Goal: Obtain resource: Obtain resource

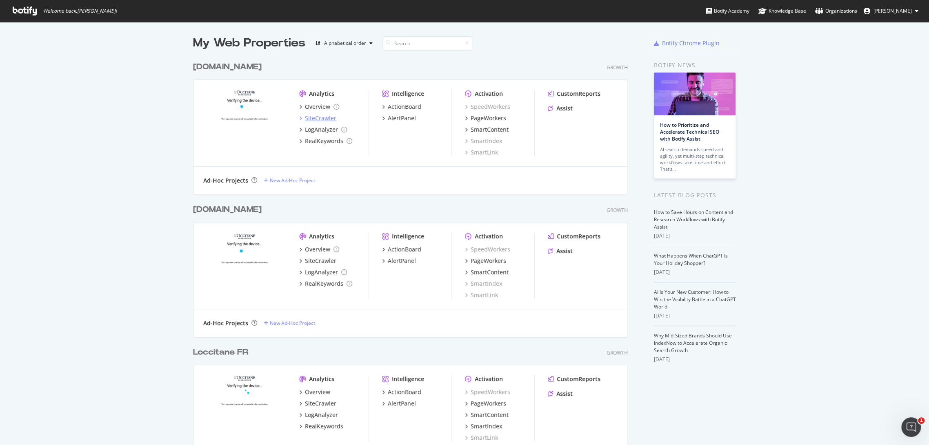
click at [324, 120] on div "SiteCrawler" at bounding box center [320, 118] width 31 height 8
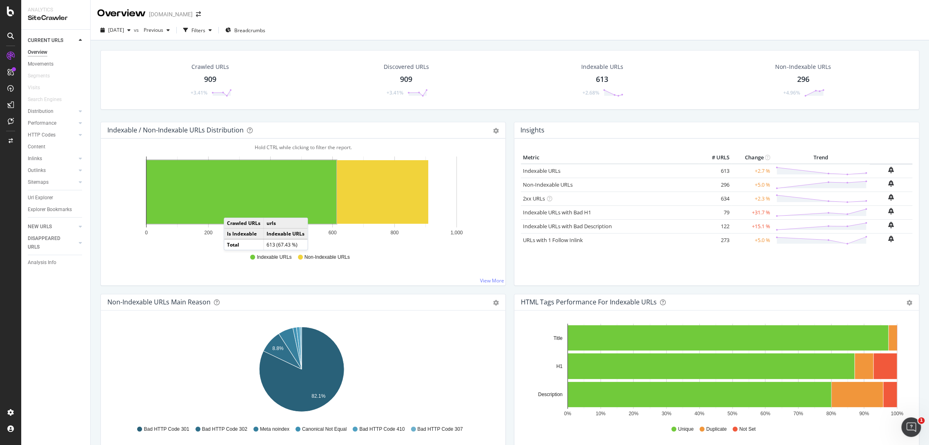
drag, startPoint x: 40, startPoint y: 196, endPoint x: 183, endPoint y: 6, distance: 237.9
click at [40, 196] on div "Url Explorer" at bounding box center [40, 198] width 25 height 9
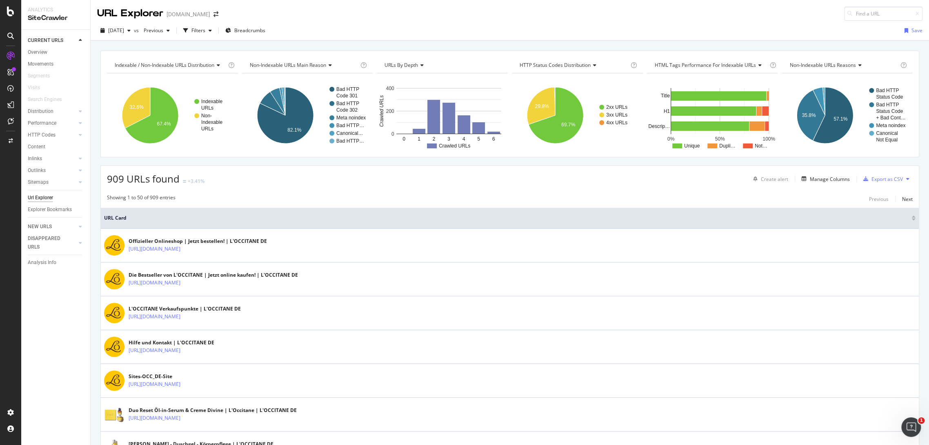
click at [626, 178] on div "Create alert Manage Columns Export as CSV" at bounding box center [830, 179] width 163 height 14
click at [626, 179] on div "Manage Columns" at bounding box center [829, 179] width 40 height 7
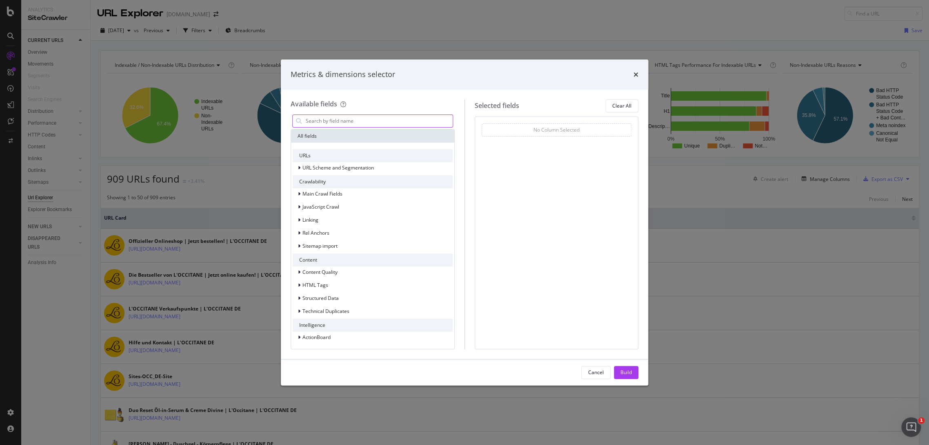
click at [399, 122] on input "modal" at bounding box center [379, 121] width 148 height 12
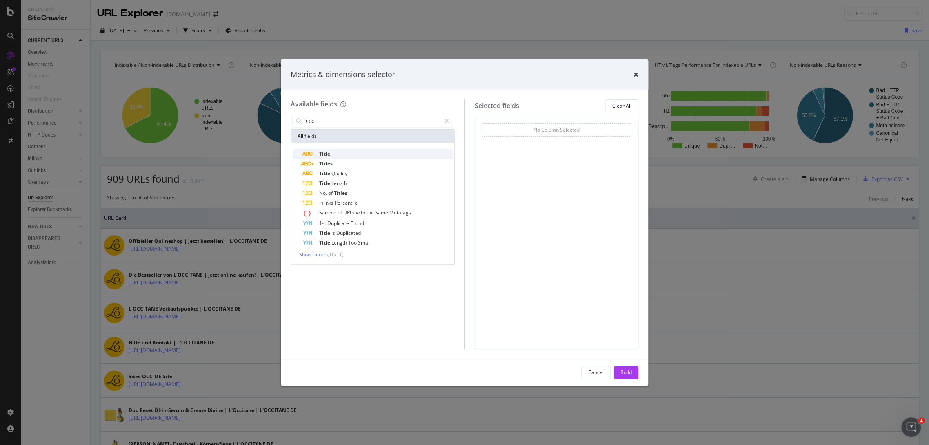
click at [361, 149] on div "Title" at bounding box center [377, 154] width 150 height 10
click at [349, 122] on input "title" at bounding box center [373, 121] width 136 height 12
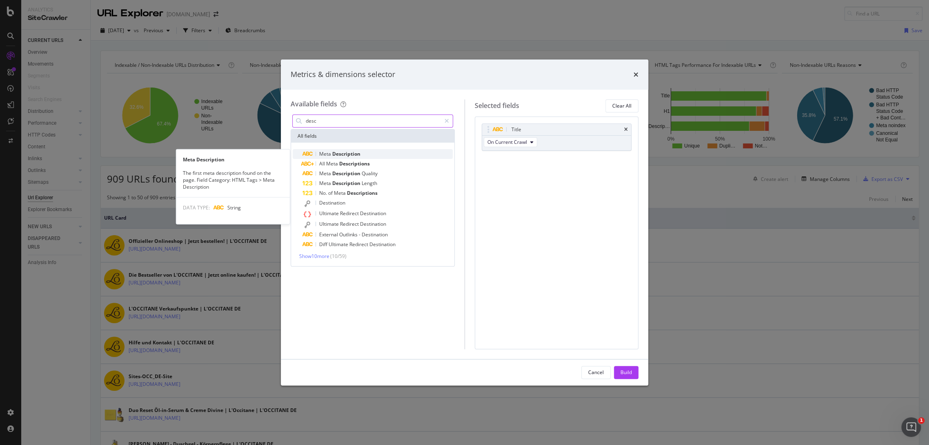
type input "desc"
click at [344, 153] on span "Description" at bounding box center [346, 154] width 28 height 7
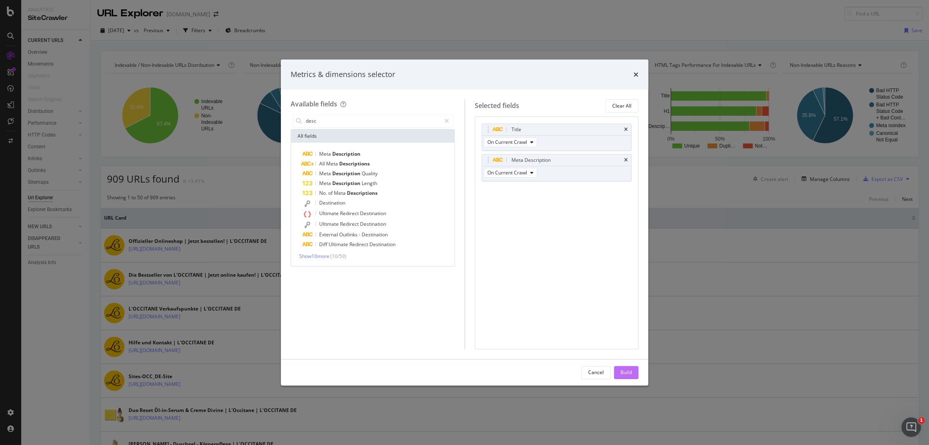
click at [626, 283] on div "Build" at bounding box center [625, 372] width 11 height 7
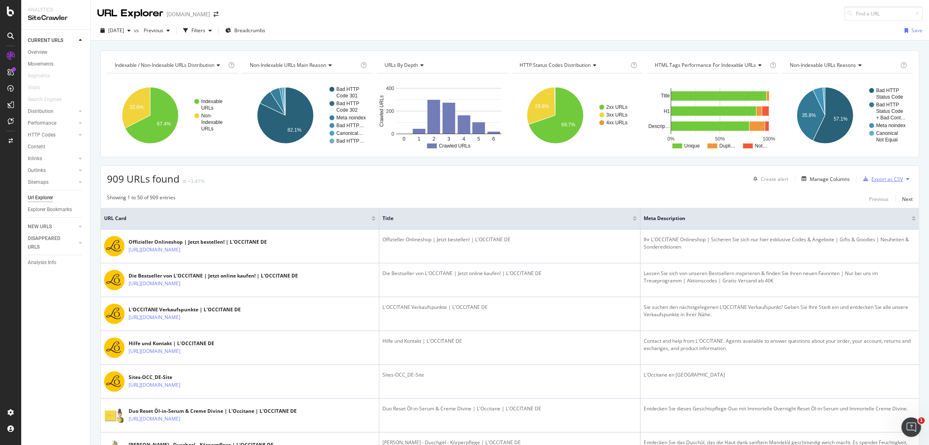
click at [626, 180] on icon "button" at bounding box center [865, 179] width 5 height 5
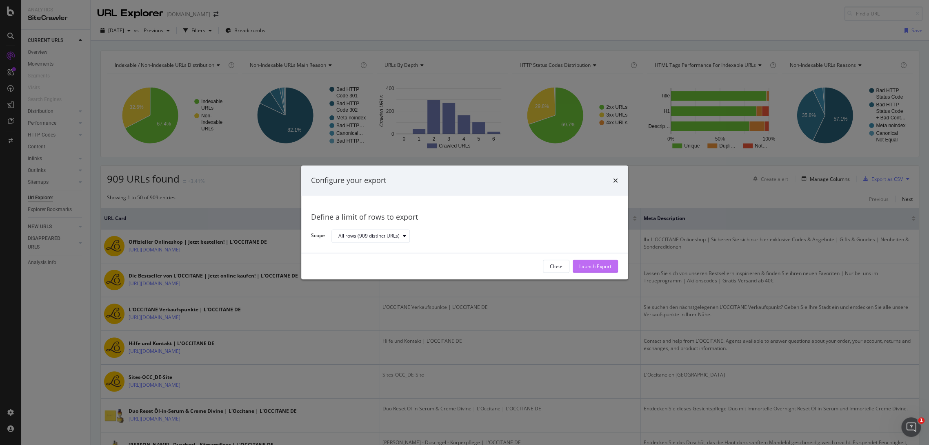
click at [604, 264] on div "Launch Export" at bounding box center [595, 266] width 32 height 7
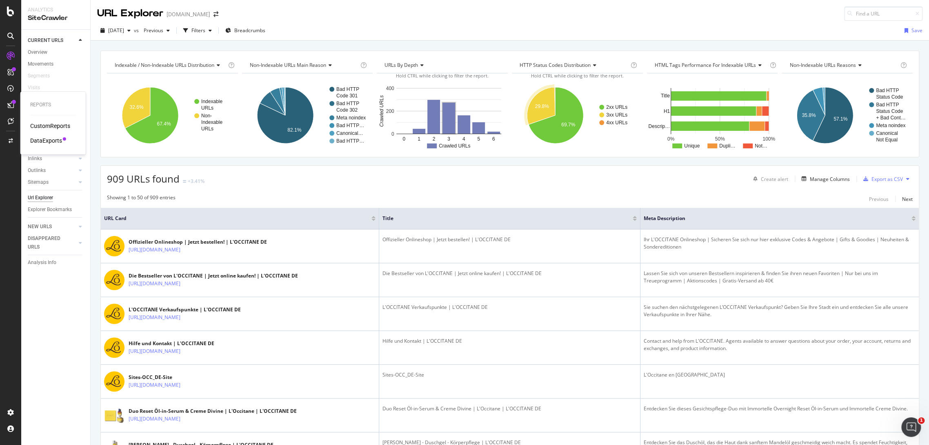
drag, startPoint x: 47, startPoint y: 141, endPoint x: 21, endPoint y: 140, distance: 26.2
click at [47, 141] on div "DataExports" at bounding box center [46, 141] width 32 height 8
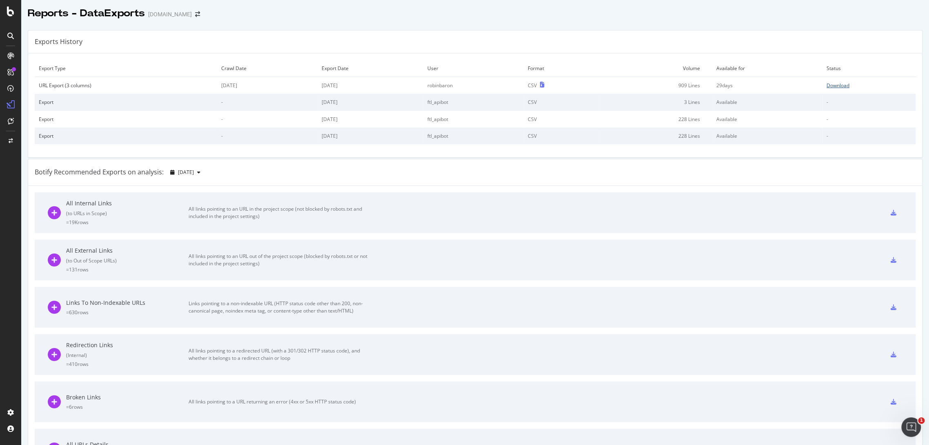
click at [626, 84] on div "Download" at bounding box center [837, 85] width 23 height 7
click at [195, 14] on icon "arrow-right-arrow-left" at bounding box center [197, 14] width 5 height 6
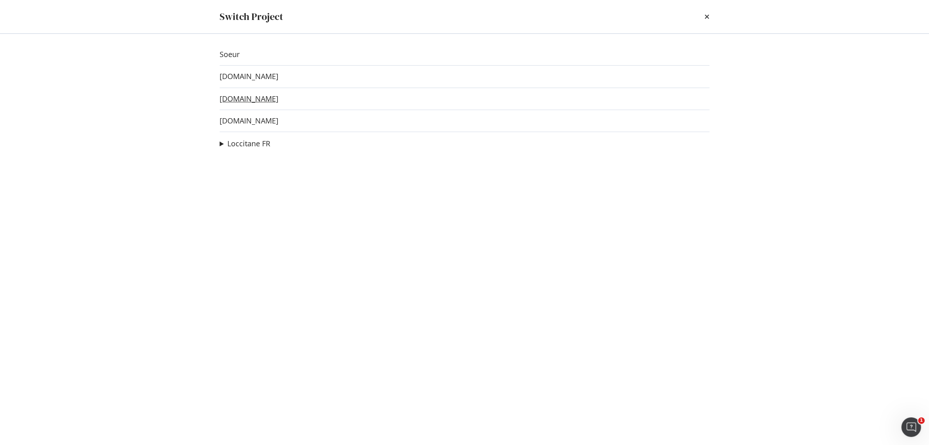
click at [245, 100] on link "[DOMAIN_NAME]" at bounding box center [248, 99] width 59 height 9
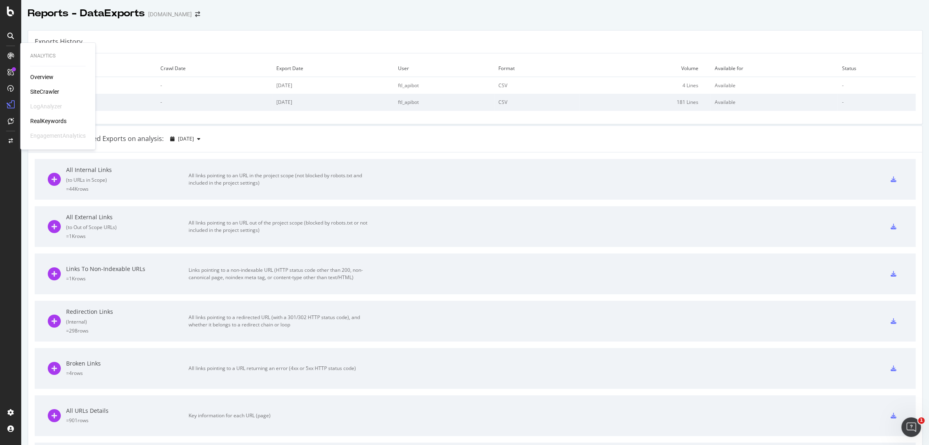
click at [48, 91] on div "SiteCrawler" at bounding box center [44, 92] width 29 height 8
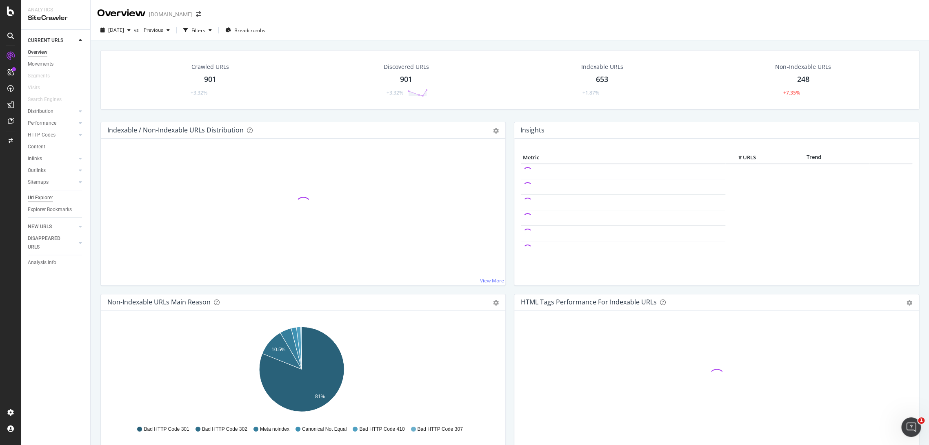
click at [44, 197] on div "Url Explorer" at bounding box center [40, 198] width 25 height 9
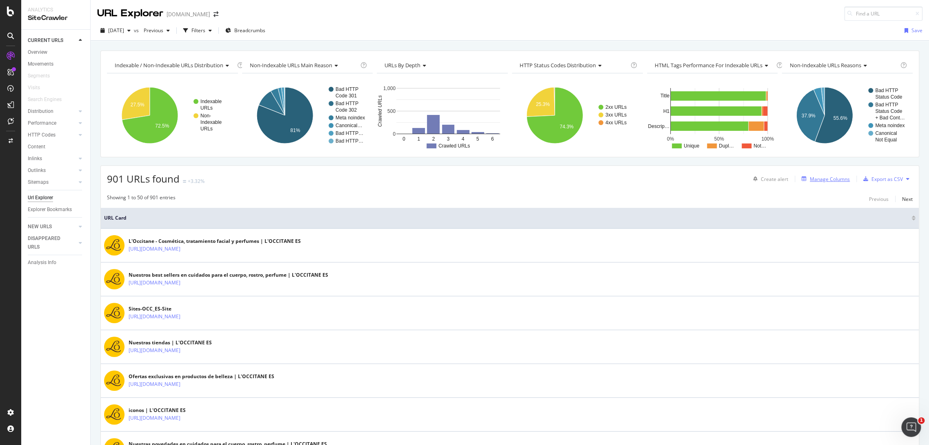
click at [626, 176] on div "Manage Columns" at bounding box center [829, 179] width 40 height 7
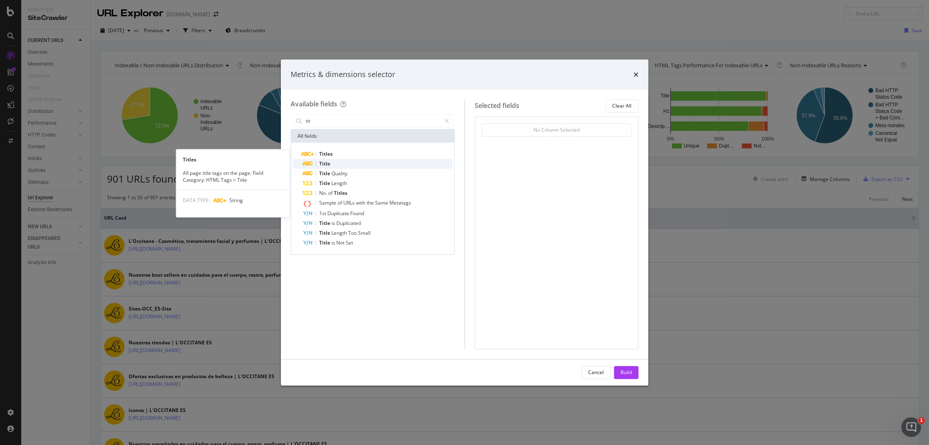
click at [364, 160] on div "Title" at bounding box center [377, 164] width 150 height 10
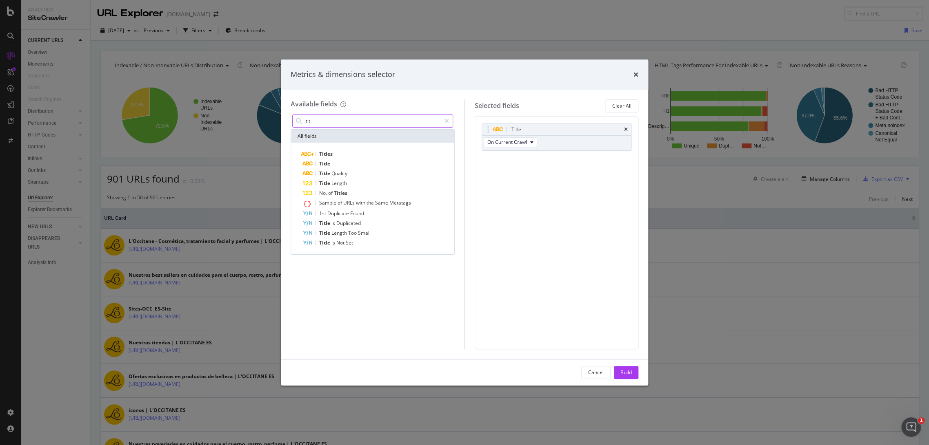
click at [346, 125] on input "tit" at bounding box center [373, 121] width 136 height 12
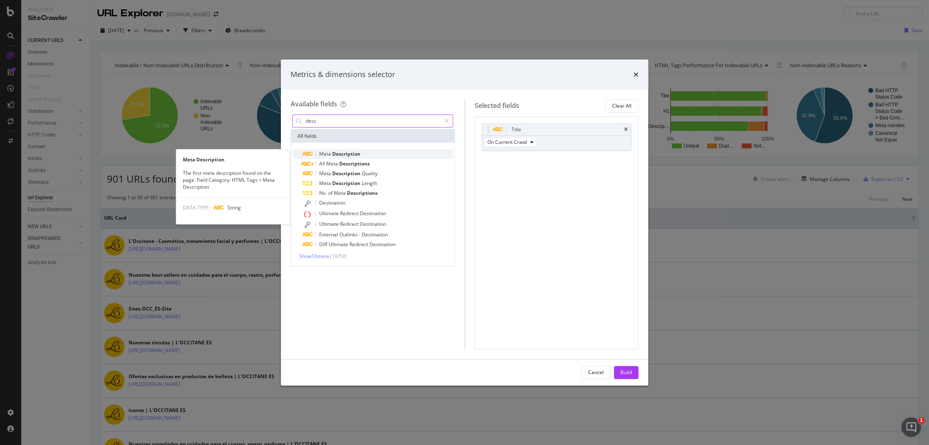
type input "desc"
click at [335, 156] on span "Description" at bounding box center [346, 154] width 28 height 7
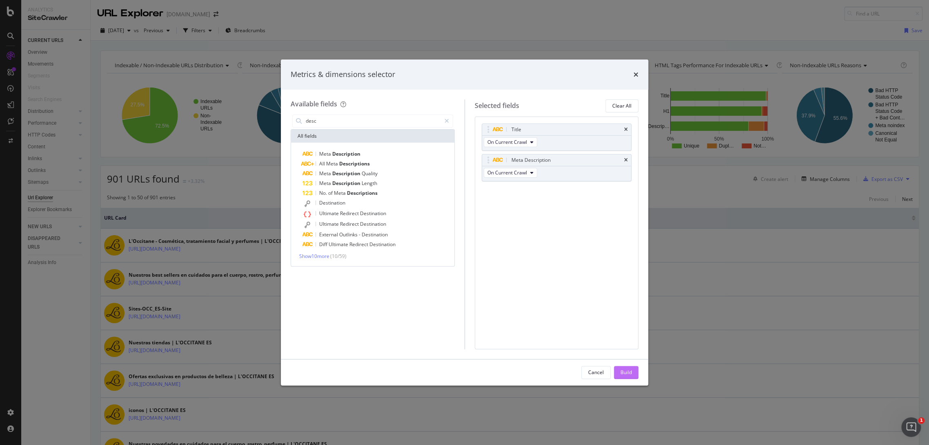
click at [624, 283] on div "Build" at bounding box center [625, 372] width 11 height 7
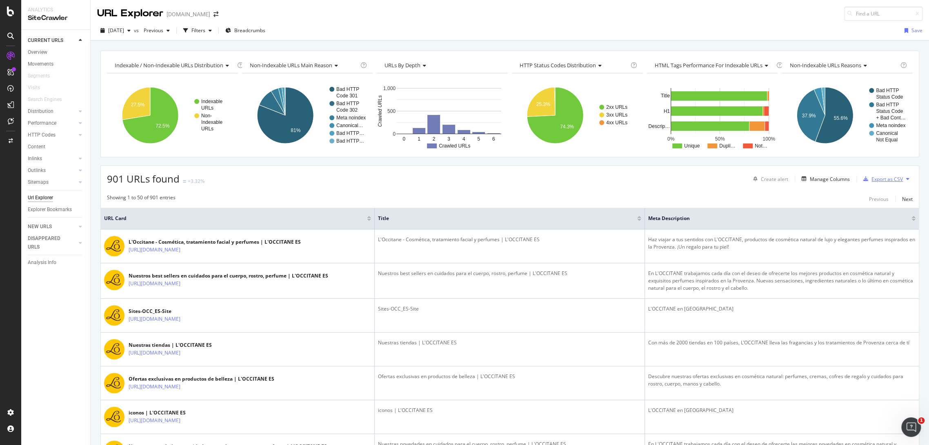
click at [626, 179] on div "Export as CSV" at bounding box center [886, 179] width 31 height 7
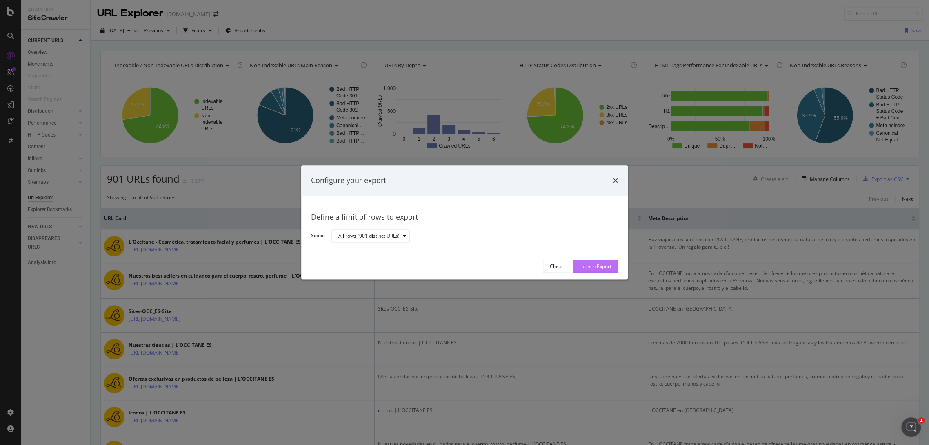
click at [604, 265] on div "Launch Export" at bounding box center [595, 266] width 32 height 7
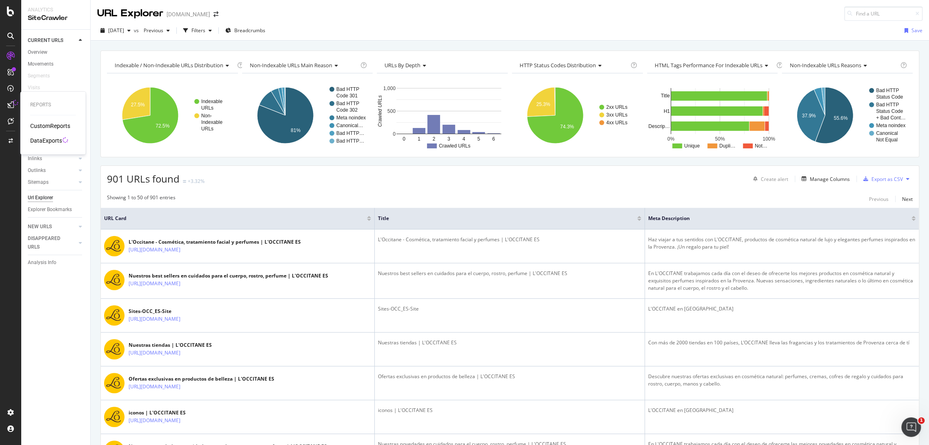
click at [41, 141] on div "DataExports" at bounding box center [46, 141] width 32 height 8
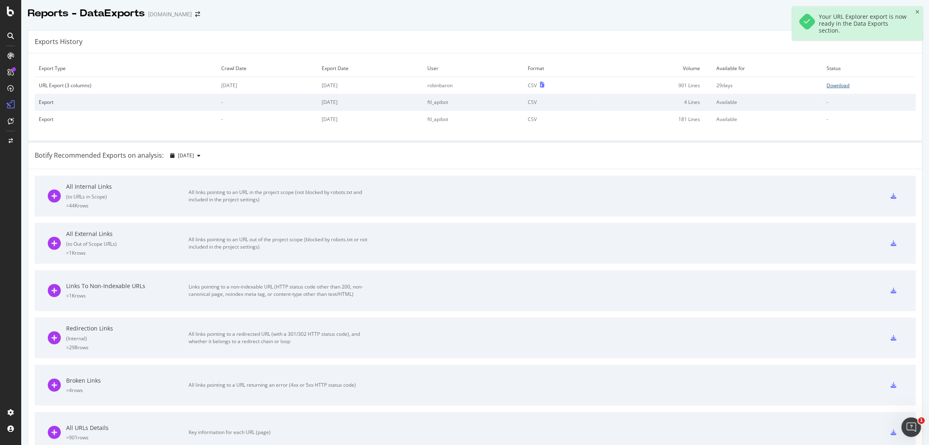
click at [626, 86] on link "Download" at bounding box center [868, 85] width 85 height 7
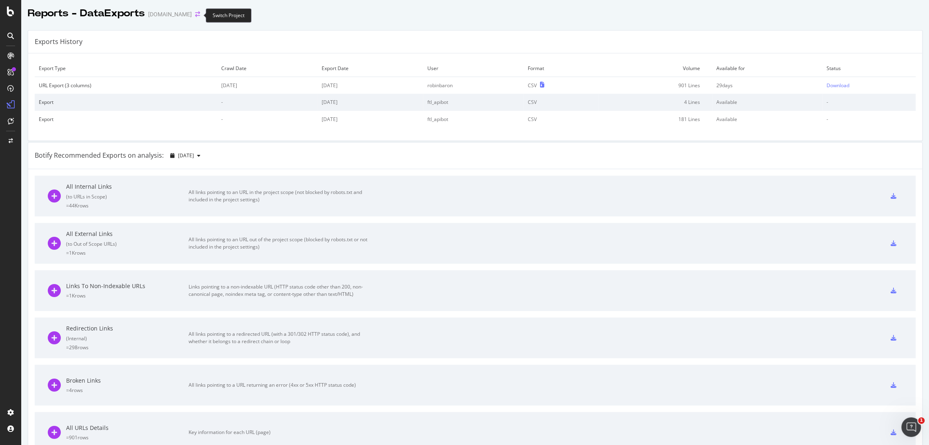
click at [197, 12] on icon "arrow-right-arrow-left" at bounding box center [197, 14] width 5 height 6
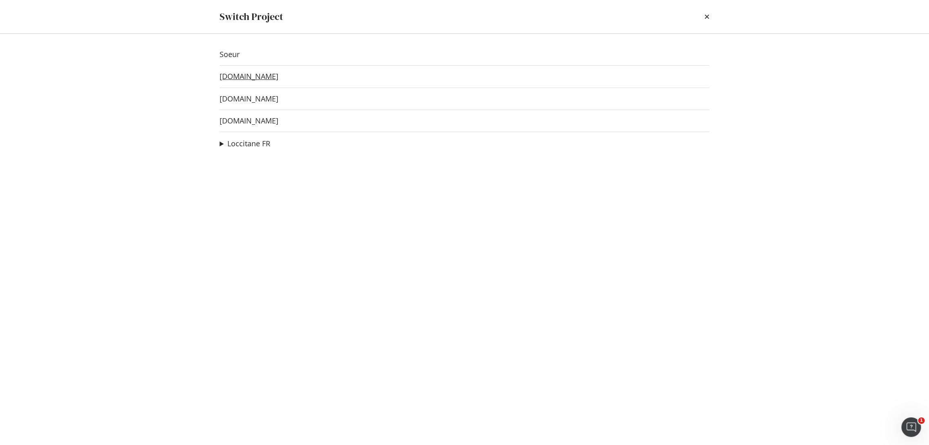
click at [244, 80] on link "[DOMAIN_NAME]" at bounding box center [248, 76] width 59 height 9
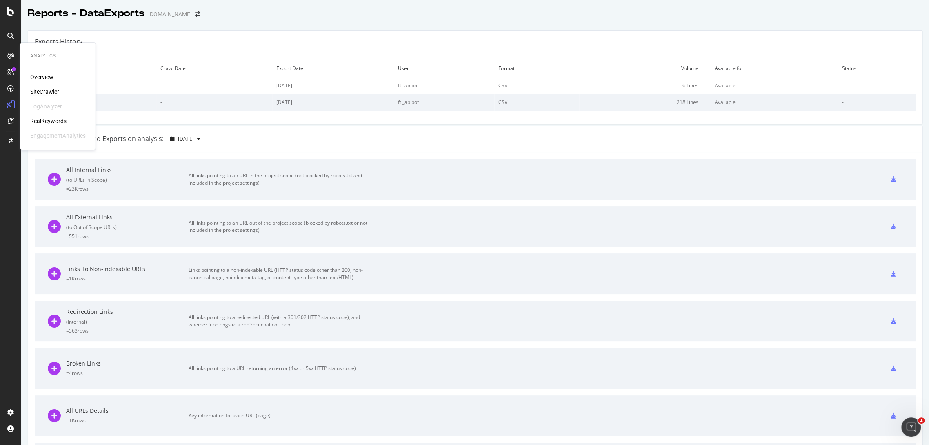
click at [39, 90] on div "SiteCrawler" at bounding box center [44, 92] width 29 height 8
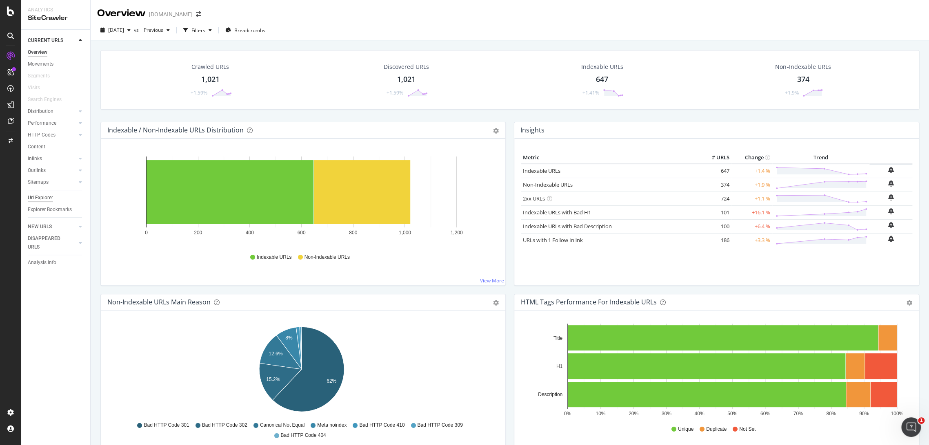
click at [39, 200] on div "Url Explorer" at bounding box center [40, 198] width 25 height 9
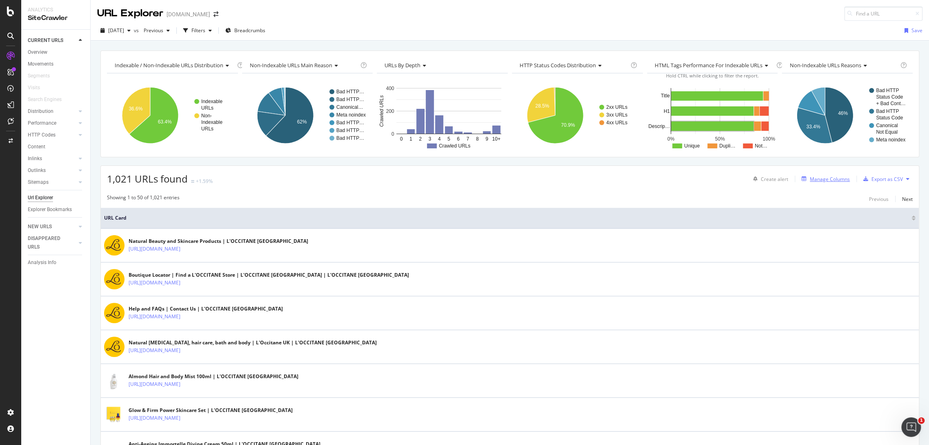
click at [626, 177] on div "Manage Columns" at bounding box center [829, 179] width 40 height 7
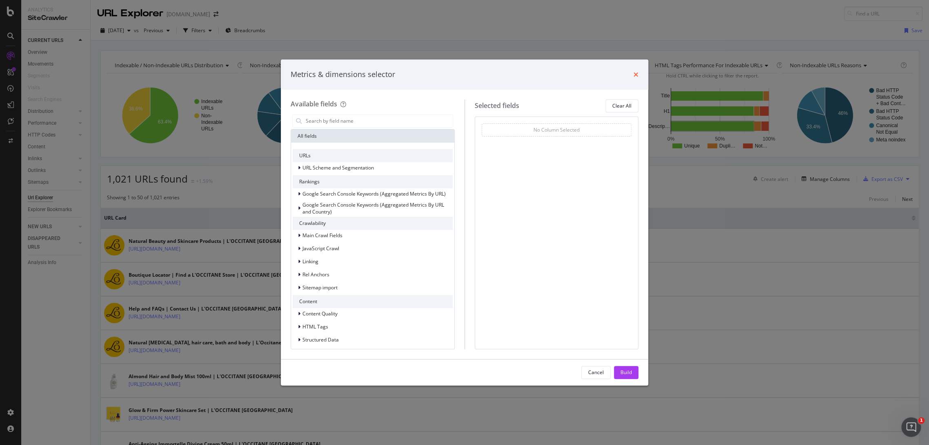
click at [626, 74] on icon "times" at bounding box center [635, 74] width 5 height 7
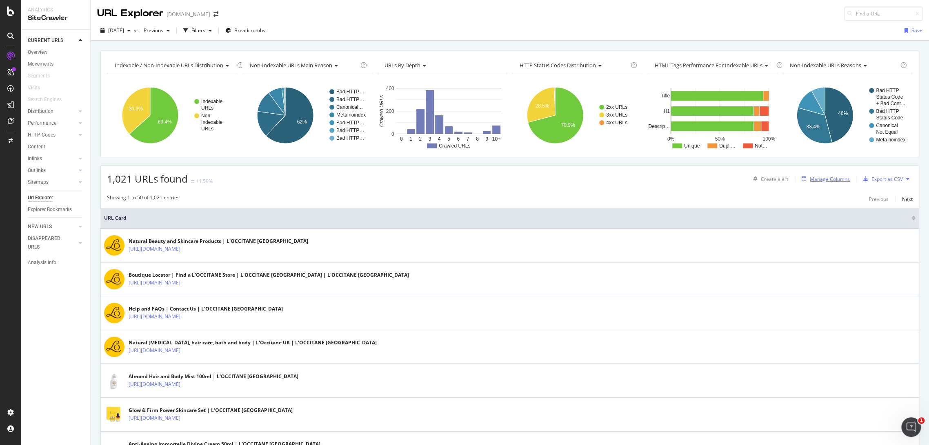
click at [626, 176] on div "Manage Columns" at bounding box center [829, 179] width 40 height 7
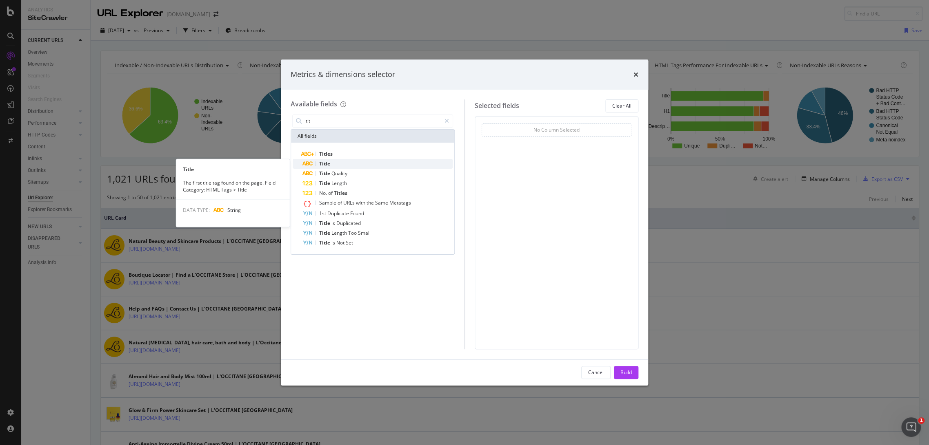
click at [329, 160] on span "Title" at bounding box center [324, 163] width 11 height 7
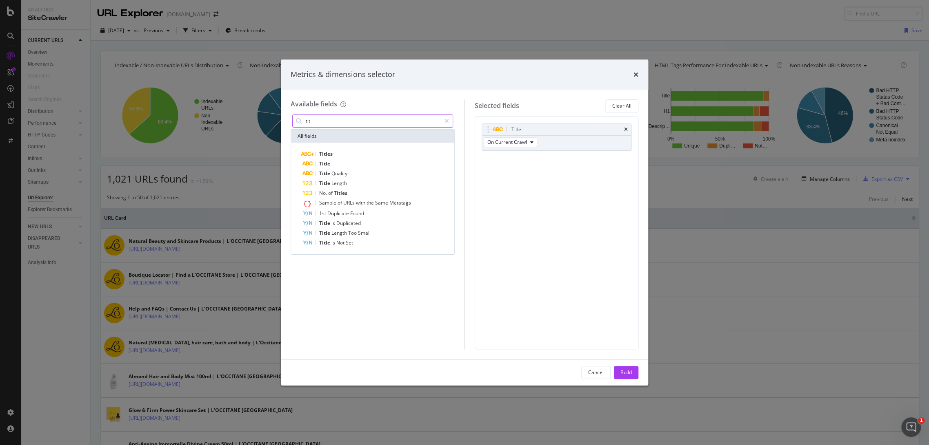
click at [328, 118] on input "tit" at bounding box center [373, 121] width 136 height 12
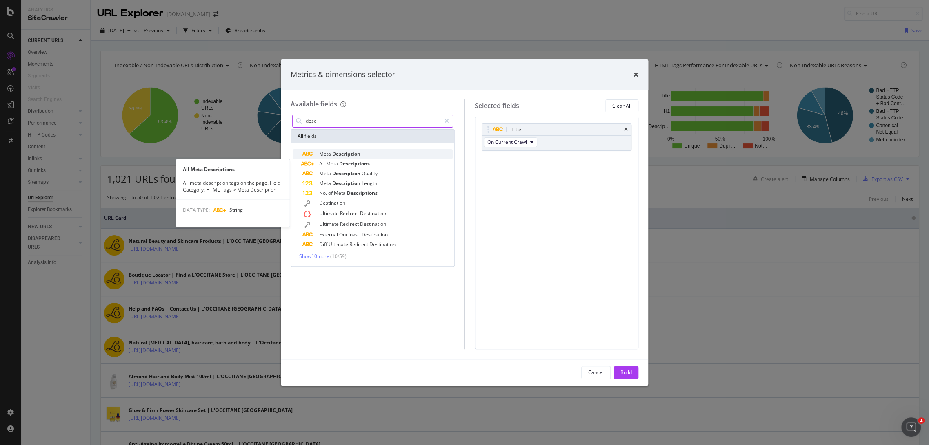
type input "desc"
click at [340, 158] on div "Meta Description" at bounding box center [377, 154] width 150 height 10
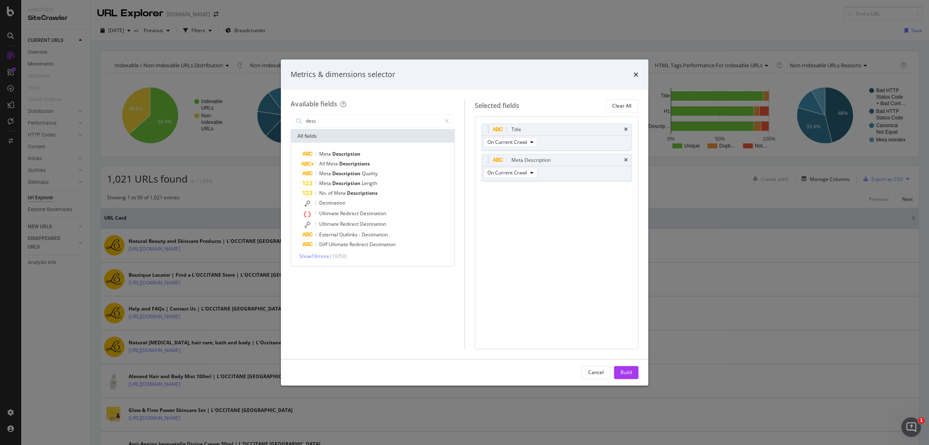
click at [623, 283] on div "Build" at bounding box center [625, 372] width 11 height 7
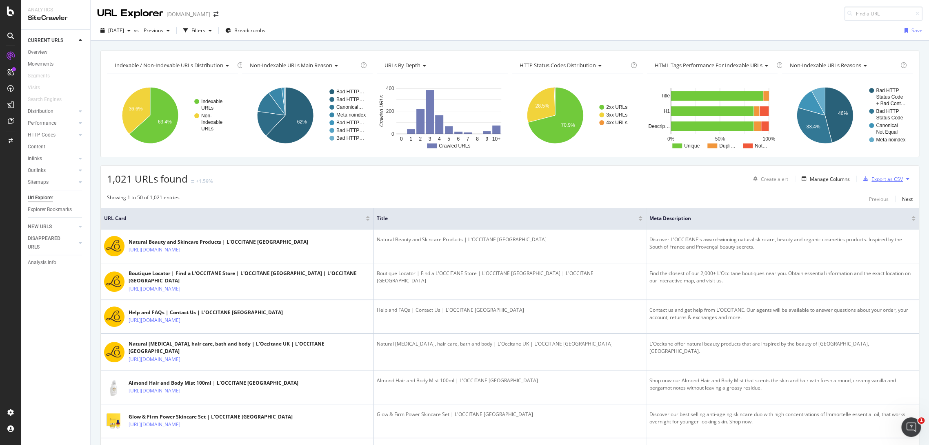
click at [626, 181] on div "Export as CSV" at bounding box center [886, 179] width 31 height 7
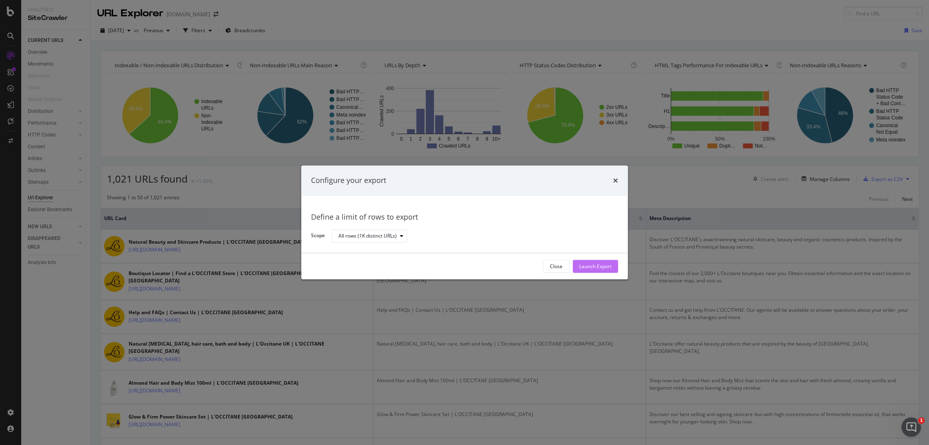
click at [582, 270] on div "Launch Export" at bounding box center [595, 266] width 32 height 7
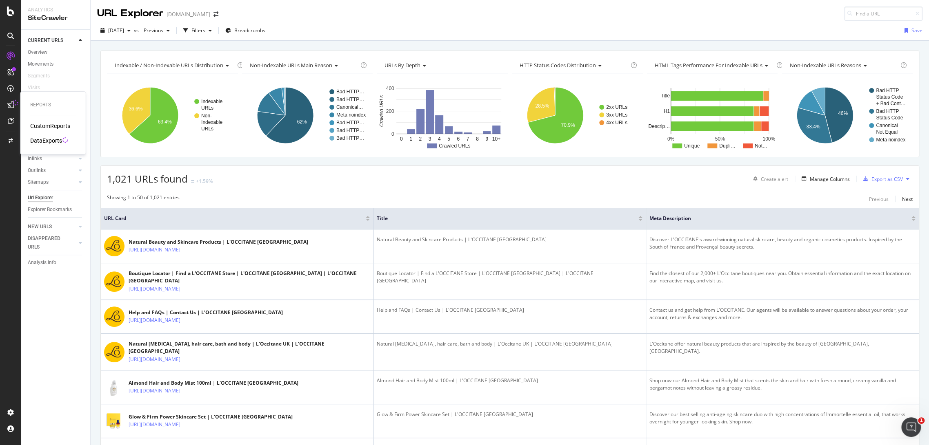
click at [39, 137] on div "DataExports" at bounding box center [46, 141] width 32 height 8
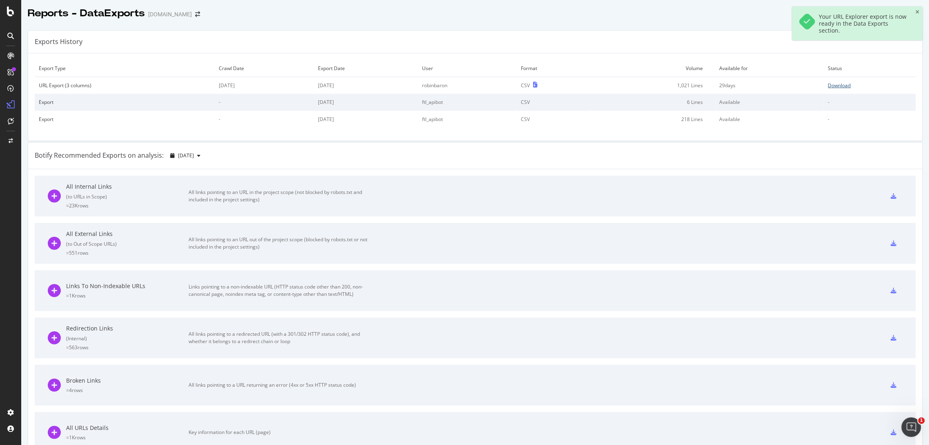
click at [626, 84] on div "Download" at bounding box center [838, 85] width 23 height 7
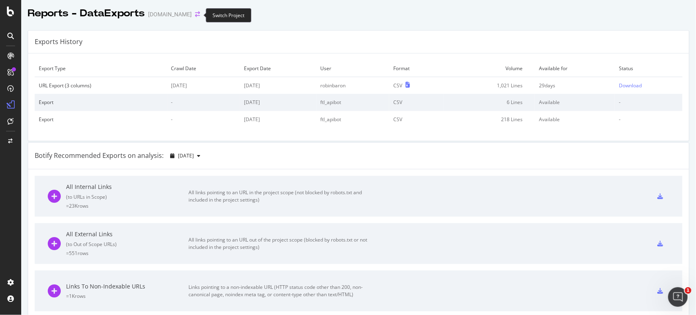
click at [196, 13] on icon "arrow-right-arrow-left" at bounding box center [197, 14] width 5 height 6
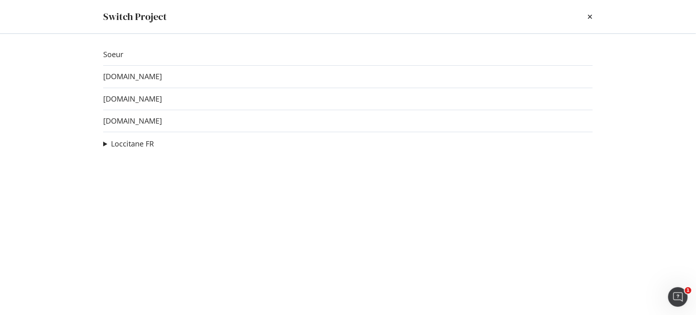
click at [131, 151] on div "Soeur [DOMAIN_NAME] [DOMAIN_NAME] [DOMAIN_NAME] Loccitane FR PDP multi-contenan…" at bounding box center [348, 174] width 522 height 281
click at [130, 148] on link "Loccitane FR" at bounding box center [132, 144] width 43 height 9
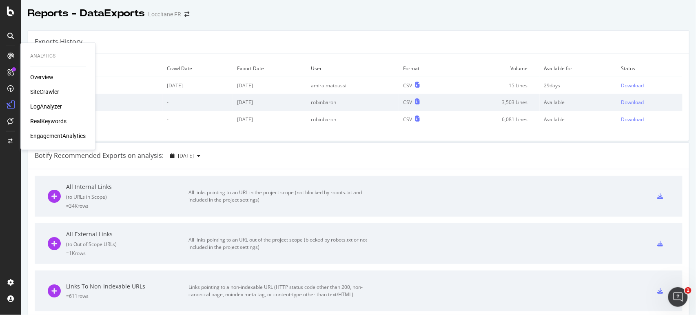
click at [47, 97] on div "Overview SiteCrawler LogAnalyzer RealKeywords EngagementAnalytics" at bounding box center [57, 106] width 55 height 67
click at [51, 89] on div "SiteCrawler" at bounding box center [44, 92] width 29 height 8
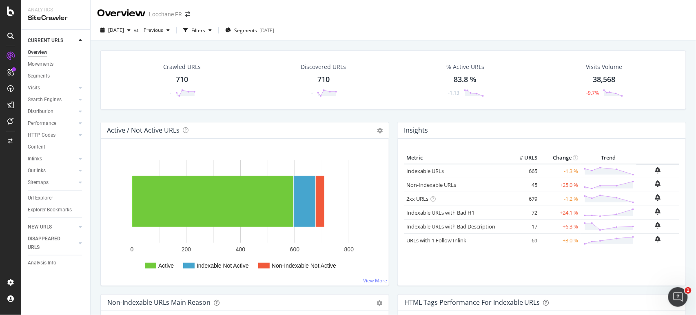
drag, startPoint x: 41, startPoint y: 194, endPoint x: 476, endPoint y: 154, distance: 436.3
click at [41, 194] on div "Url Explorer" at bounding box center [40, 198] width 25 height 9
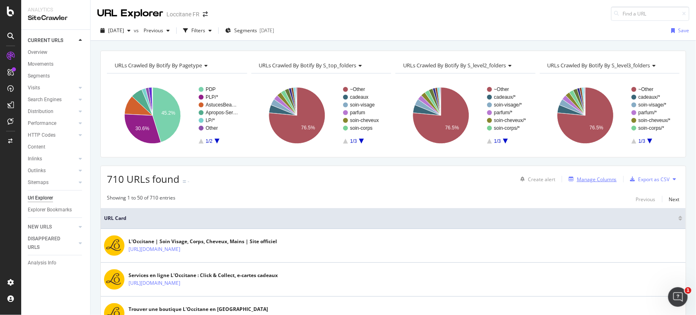
click at [577, 179] on div "Manage Columns" at bounding box center [597, 179] width 40 height 7
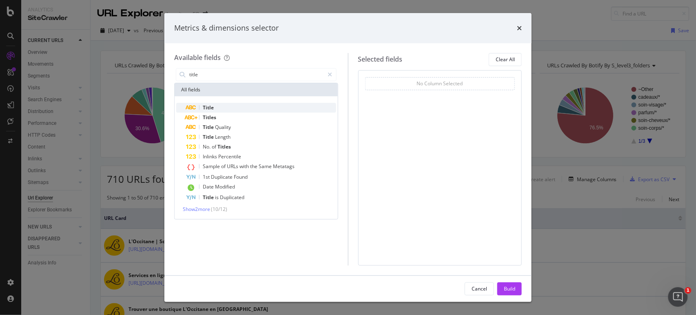
click at [229, 109] on div "Title" at bounding box center [261, 108] width 150 height 10
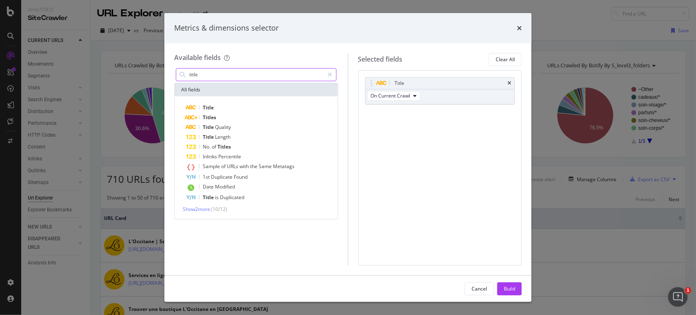
click at [223, 76] on input "title" at bounding box center [256, 75] width 136 height 12
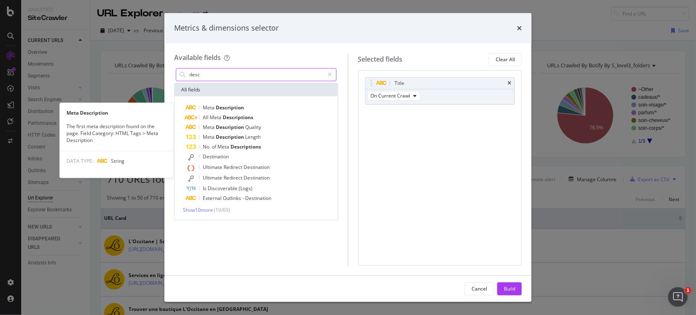
type input "desc"
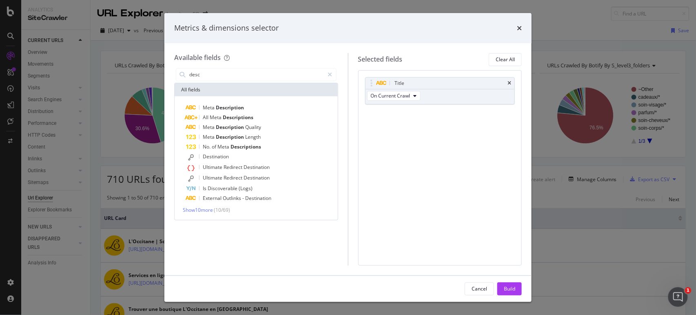
click at [230, 106] on span "Description" at bounding box center [230, 107] width 28 height 7
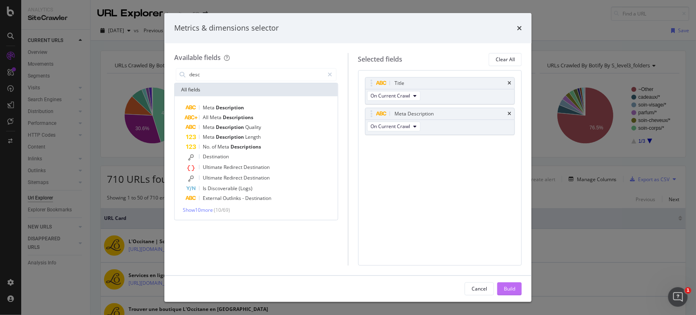
click at [507, 283] on div "Build" at bounding box center [509, 288] width 11 height 7
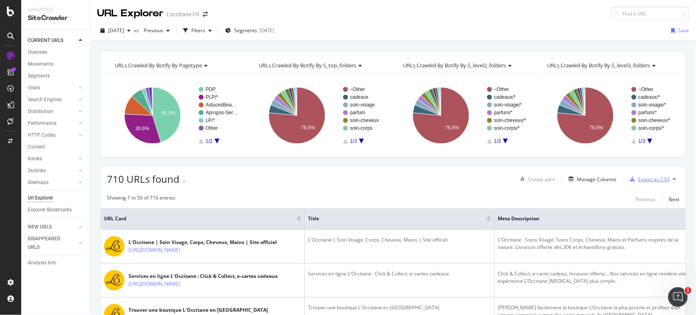
click at [626, 182] on div "Export as CSV" at bounding box center [653, 179] width 31 height 7
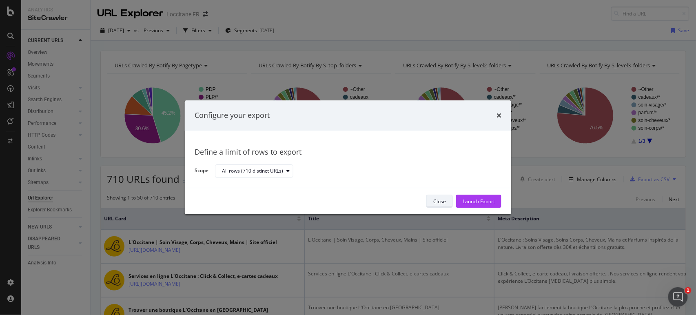
click at [436, 201] on div "Close" at bounding box center [439, 201] width 13 height 7
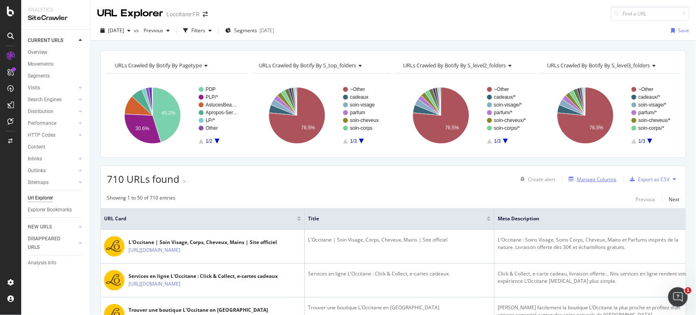
click at [569, 177] on icon "button" at bounding box center [571, 179] width 5 height 5
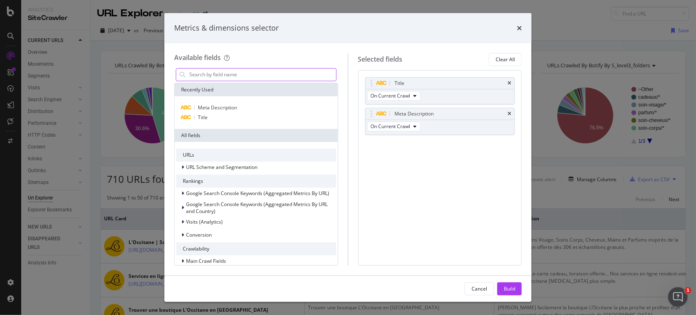
click at [227, 74] on input "modal" at bounding box center [262, 75] width 148 height 12
click at [242, 170] on div "URL Scheme and Segmentation" at bounding box center [221, 167] width 71 height 7
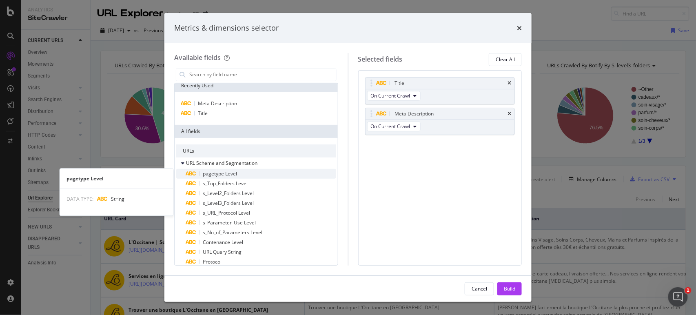
scroll to position [4, 0]
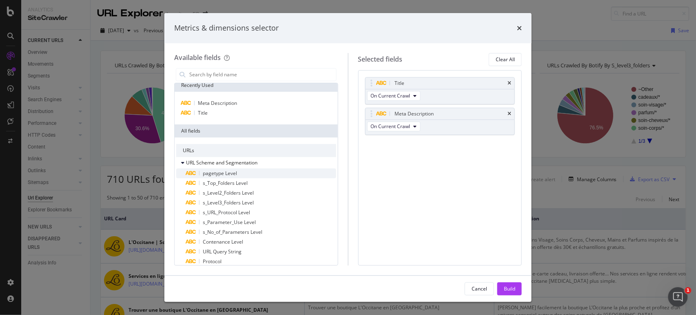
click at [240, 172] on div "pagetype Level" at bounding box center [261, 173] width 150 height 10
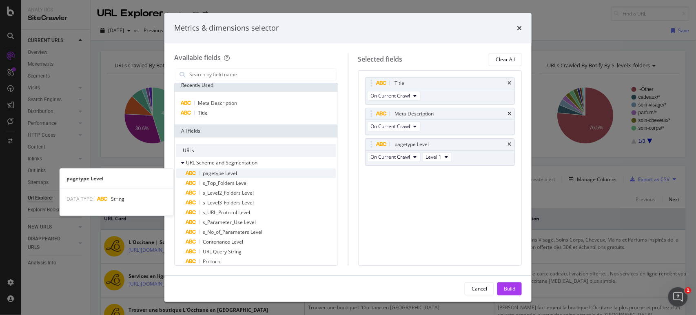
click at [274, 172] on div "pagetype Level" at bounding box center [261, 173] width 150 height 10
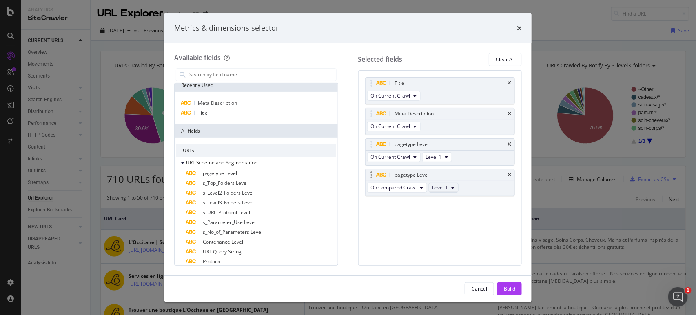
click at [441, 183] on button "Level 1" at bounding box center [444, 188] width 30 height 10
click at [448, 216] on span "Level 2" at bounding box center [443, 216] width 16 height 7
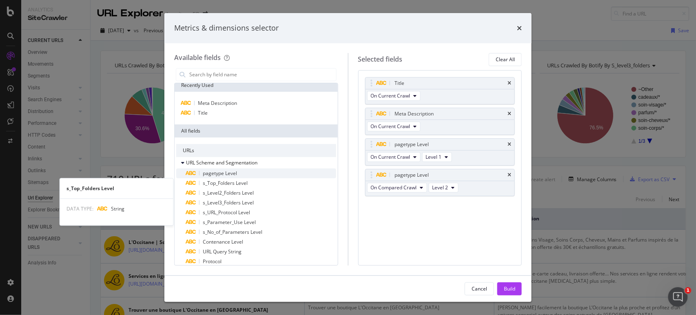
click at [255, 175] on div "pagetype Level" at bounding box center [261, 173] width 150 height 10
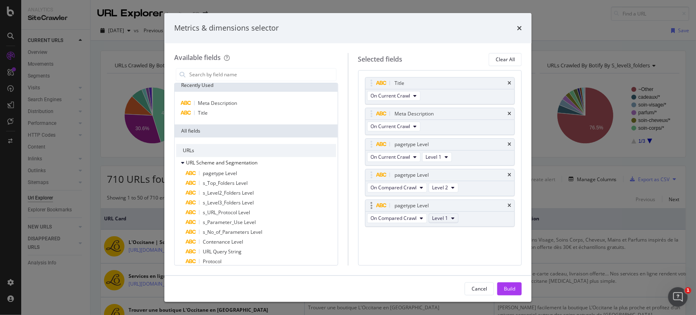
click at [441, 217] on span "Level 1" at bounding box center [440, 218] width 16 height 7
click at [449, 261] on span "Level 3" at bounding box center [443, 262] width 16 height 7
click at [512, 283] on div "Build" at bounding box center [509, 289] width 11 height 12
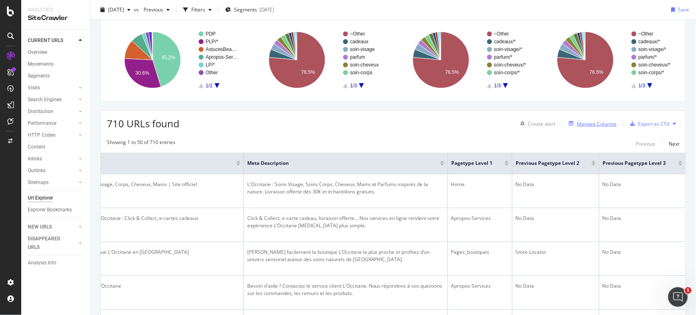
scroll to position [55, 0]
click at [577, 123] on div "Manage Columns" at bounding box center [597, 124] width 40 height 7
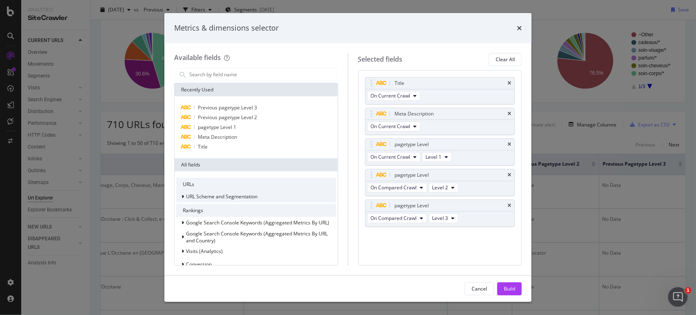
click at [219, 201] on div "URL Scheme and Segmentation" at bounding box center [256, 196] width 160 height 11
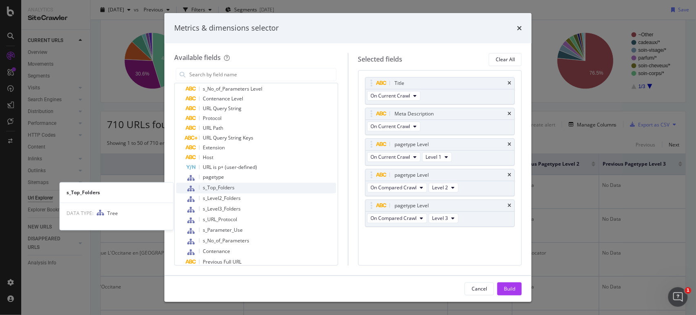
scroll to position [186, 0]
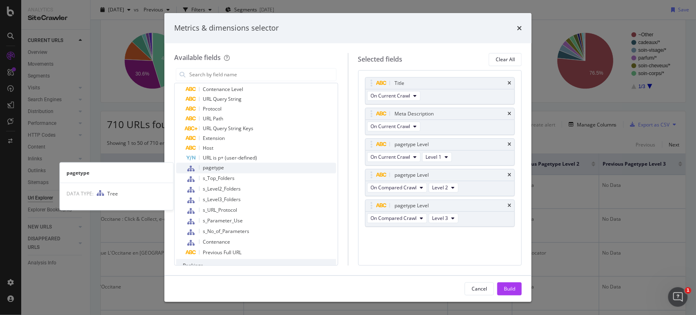
click at [233, 168] on div "pagetype" at bounding box center [261, 168] width 150 height 11
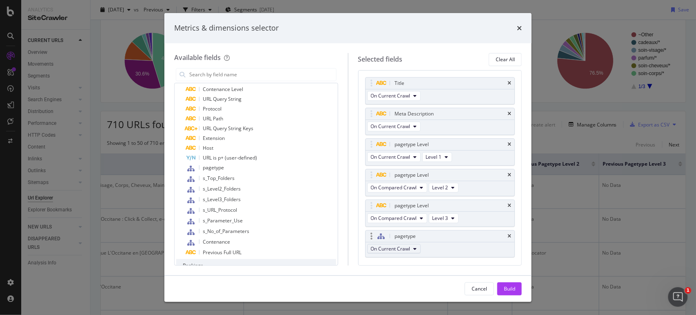
scroll to position [18, 0]
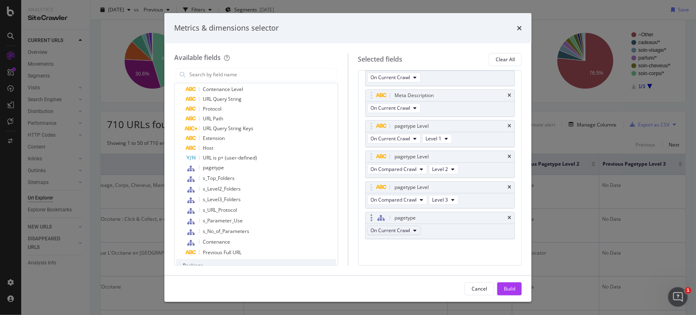
click at [403, 233] on span "On Current Crawl" at bounding box center [391, 230] width 40 height 7
click at [445, 249] on div "Title On Current Crawl Meta Description On Current Crawl pagetype Level On Curr…" at bounding box center [440, 158] width 150 height 198
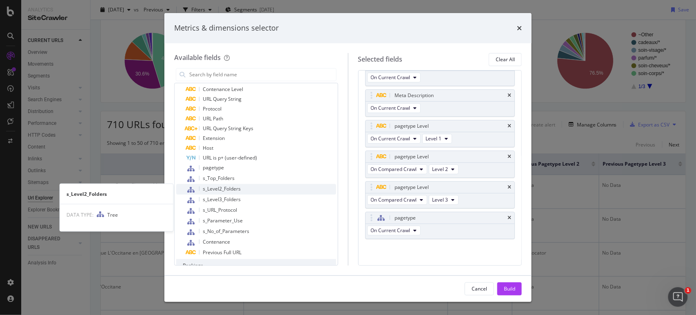
click at [254, 186] on div "s_Level2_Folders" at bounding box center [261, 189] width 150 height 11
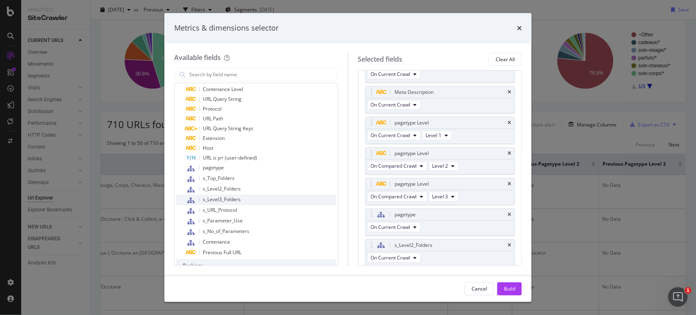
click at [237, 198] on span "s_Level3_Folders" at bounding box center [222, 199] width 38 height 7
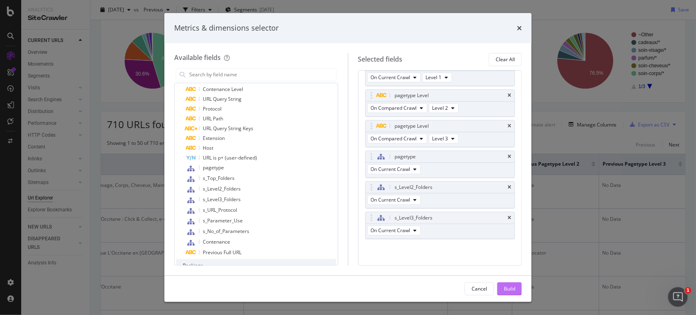
click at [510, 283] on div "Build" at bounding box center [509, 288] width 11 height 7
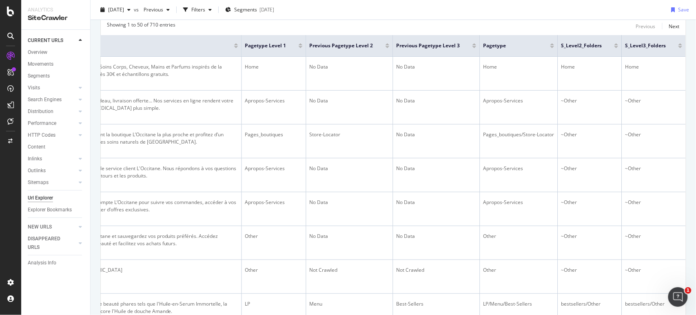
scroll to position [153, 0]
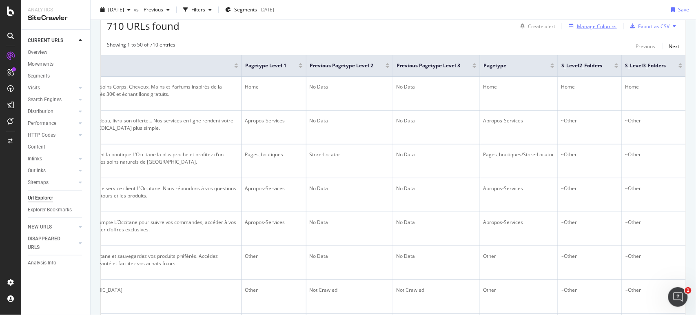
click at [592, 24] on div "Manage Columns" at bounding box center [597, 26] width 40 height 7
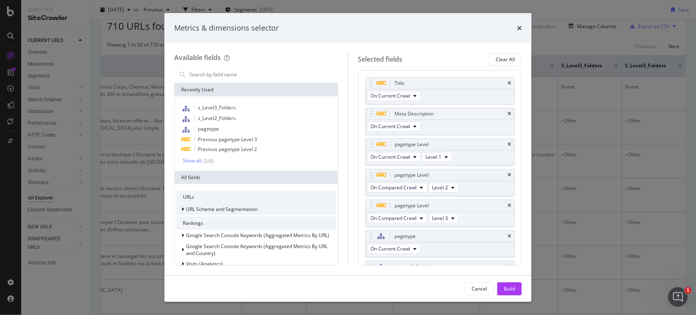
click at [207, 202] on div "URLs" at bounding box center [256, 197] width 160 height 13
click at [210, 206] on span "URL Scheme and Segmentation" at bounding box center [221, 209] width 71 height 7
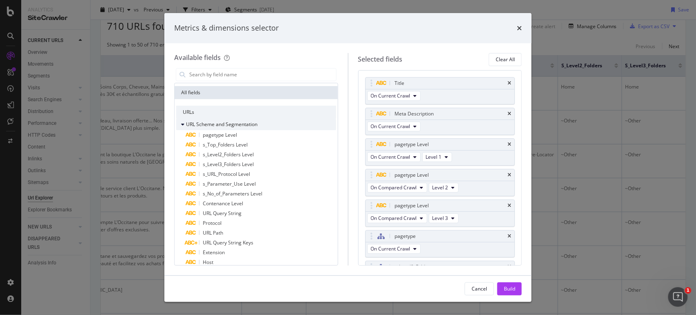
scroll to position [85, 0]
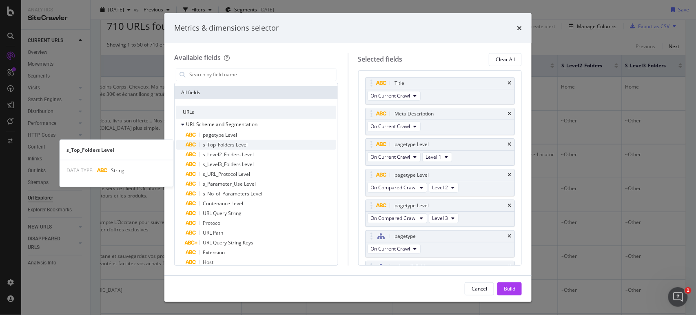
click at [233, 142] on span "s_Top_Folders Level" at bounding box center [225, 144] width 45 height 7
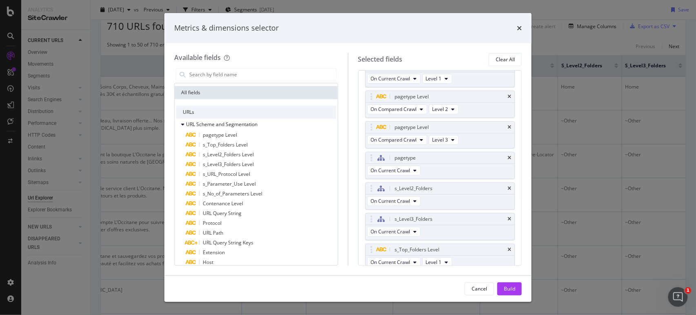
scroll to position [110, 0]
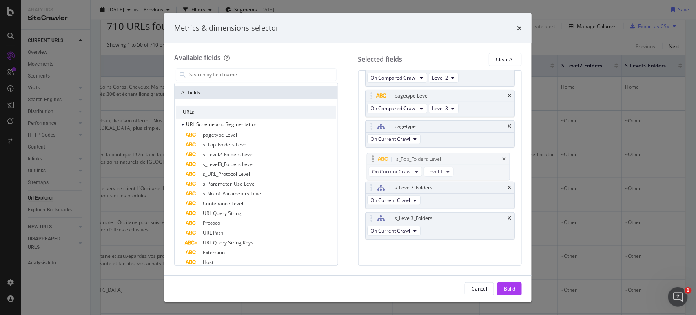
drag, startPoint x: 369, startPoint y: 215, endPoint x: 370, endPoint y: 157, distance: 57.9
click at [370, 157] on body "Analytics SiteCrawler CURRENT URLS Overview Movements Segments Visits Analysis …" at bounding box center [348, 157] width 696 height 315
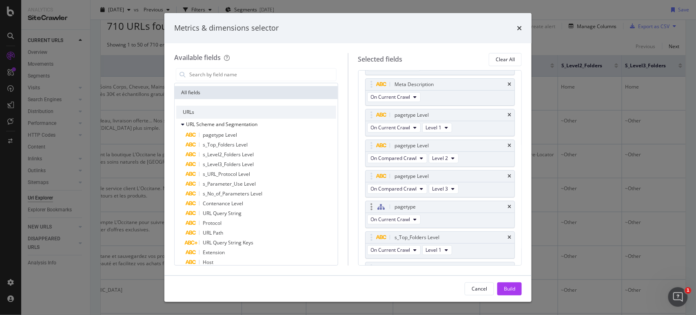
scroll to position [28, 0]
click at [511, 283] on div "Build" at bounding box center [509, 289] width 11 height 12
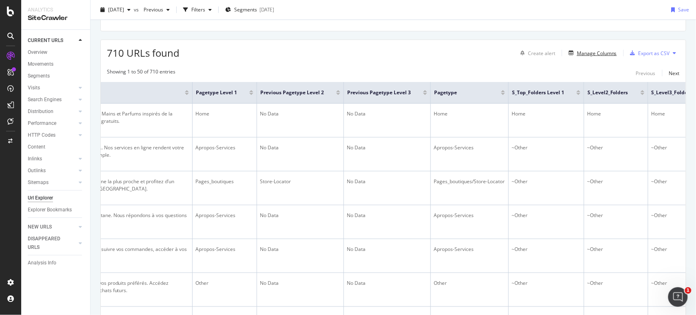
scroll to position [121, 0]
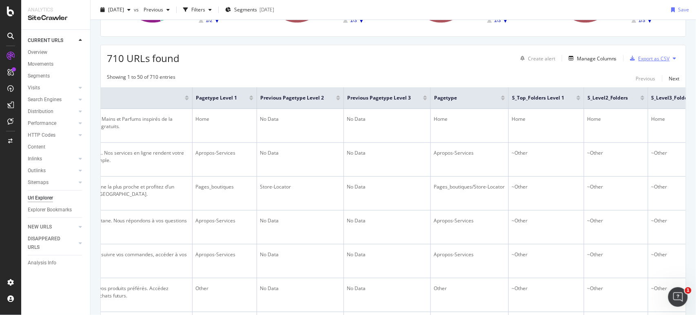
click at [626, 55] on div "Export as CSV" at bounding box center [653, 58] width 31 height 7
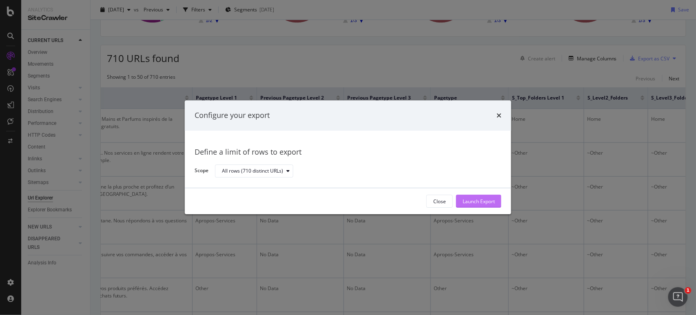
click at [473, 207] on div "Launch Export" at bounding box center [479, 201] width 32 height 12
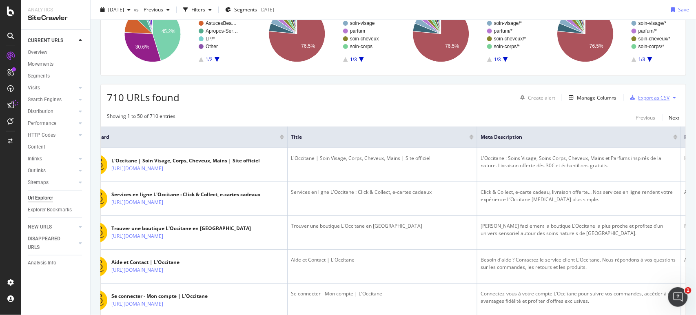
scroll to position [0, 0]
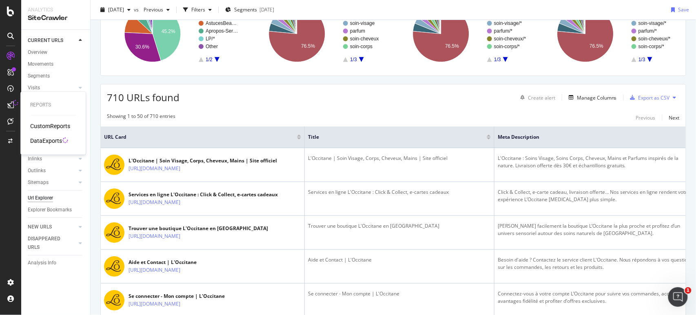
click at [46, 146] on div "Reports CustomReports DataExports" at bounding box center [53, 123] width 59 height 60
click at [45, 142] on div "DataExports" at bounding box center [46, 141] width 32 height 8
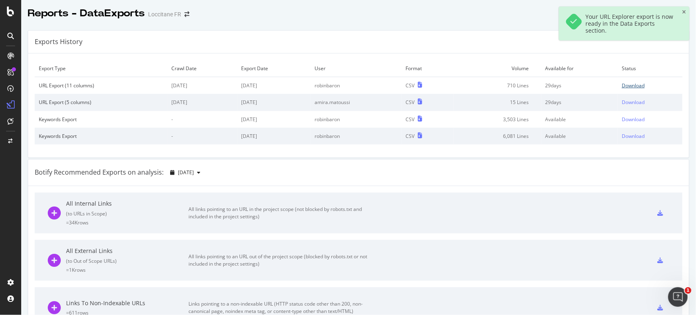
click at [625, 88] on div "Download" at bounding box center [633, 85] width 23 height 7
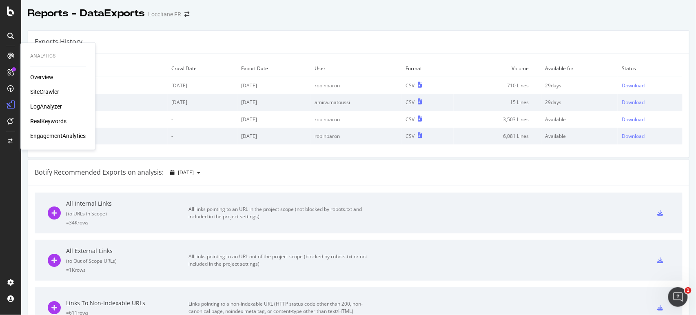
click at [41, 94] on div "SiteCrawler" at bounding box center [44, 92] width 29 height 8
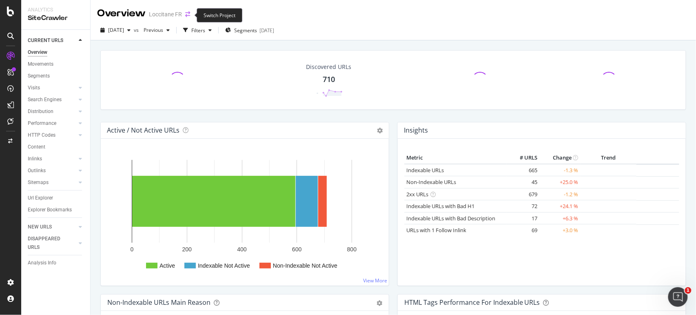
click at [186, 13] on icon "arrow-right-arrow-left" at bounding box center [187, 14] width 5 height 6
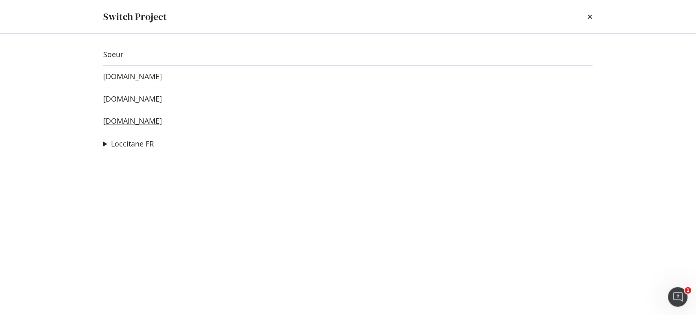
click at [118, 122] on link "[DOMAIN_NAME]" at bounding box center [132, 121] width 59 height 9
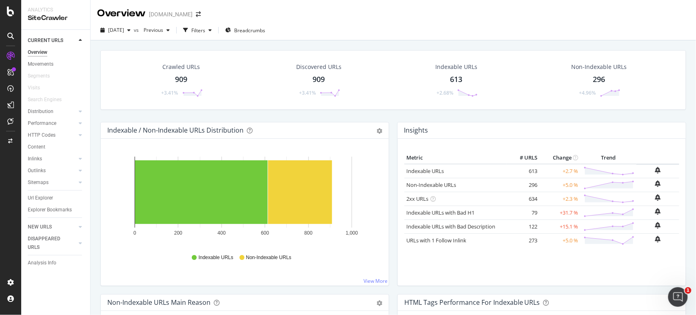
drag, startPoint x: 208, startPoint y: 29, endPoint x: 208, endPoint y: 38, distance: 8.2
click at [205, 29] on div "Filters" at bounding box center [198, 30] width 14 height 7
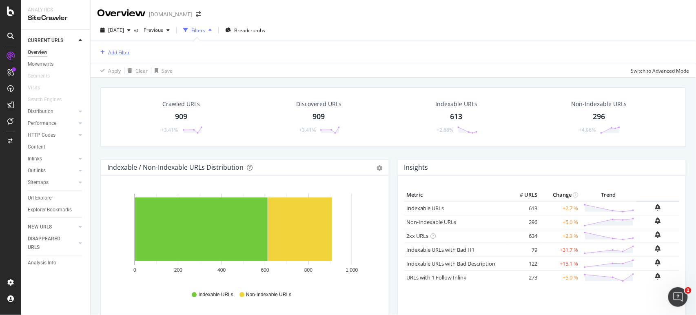
click at [116, 49] on div "Add Filter" at bounding box center [119, 52] width 22 height 7
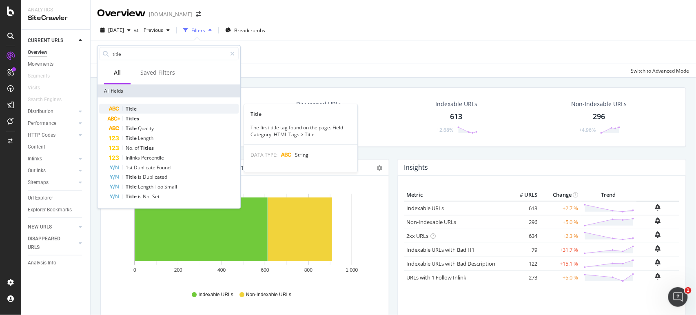
type input "title"
click at [144, 106] on div "Title" at bounding box center [174, 109] width 130 height 10
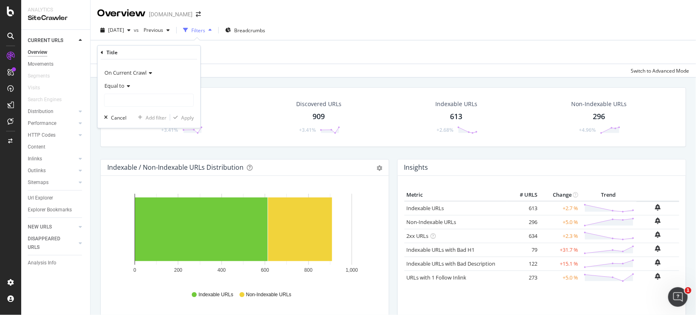
click at [117, 79] on div "On Current Crawl" at bounding box center [149, 72] width 90 height 13
click at [119, 82] on div "On Current Crawl On Compared Crawl Diff Between Crawls" at bounding box center [149, 100] width 91 height 42
click at [117, 70] on span "On Current Crawl" at bounding box center [125, 72] width 42 height 7
click at [117, 83] on span "Equal to" at bounding box center [114, 85] width 20 height 7
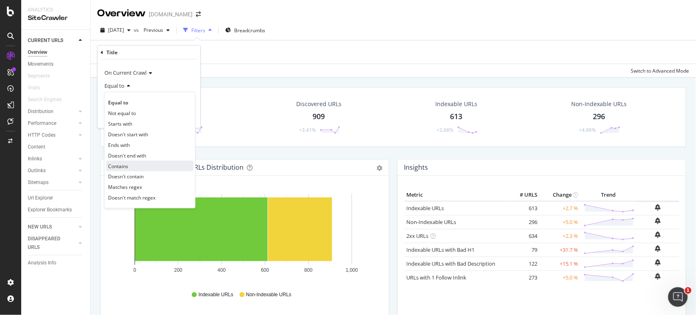
click at [131, 165] on div "Contains" at bounding box center [149, 166] width 87 height 11
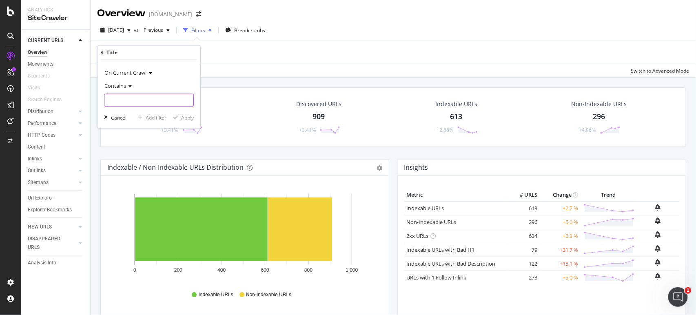
click at [130, 98] on input "text" at bounding box center [148, 100] width 89 height 13
paste input "Anti Aging Pflege"
type input "Anti Aging Pflege"
click at [188, 118] on div "Apply" at bounding box center [187, 117] width 13 height 7
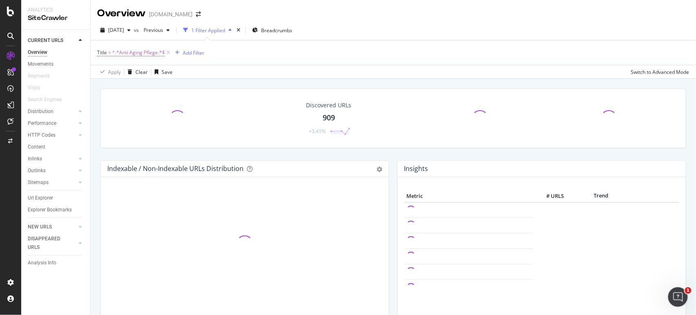
click at [38, 193] on div "Url Explorer" at bounding box center [59, 198] width 62 height 12
drag, startPoint x: 38, startPoint y: 196, endPoint x: 445, endPoint y: 120, distance: 414.2
click at [38, 196] on div "Url Explorer" at bounding box center [40, 198] width 25 height 9
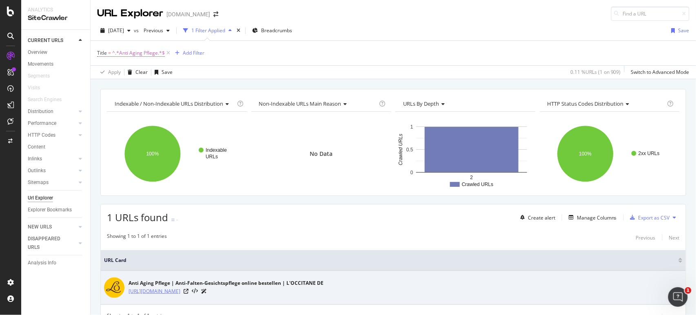
drag, startPoint x: 300, startPoint y: 290, endPoint x: 129, endPoint y: 293, distance: 170.9
click at [129, 283] on div "[URL][DOMAIN_NAME]" at bounding box center [226, 291] width 195 height 9
copy link "[URL][DOMAIN_NAME]"
